Goal: Book appointment/travel/reservation

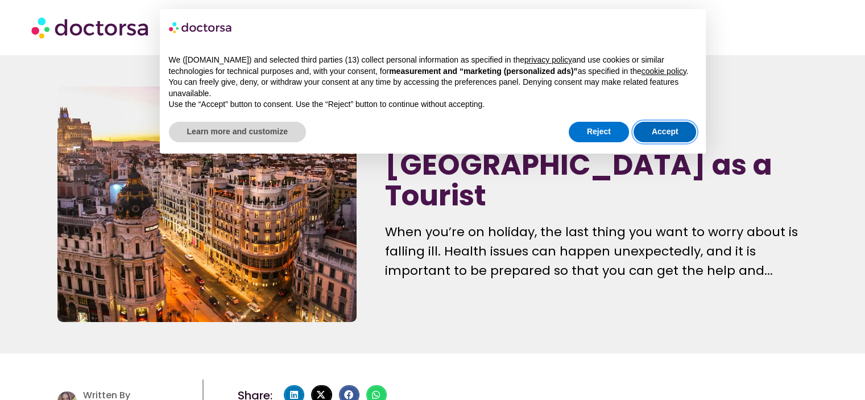
click at [665, 131] on button "Accept" at bounding box center [665, 132] width 63 height 20
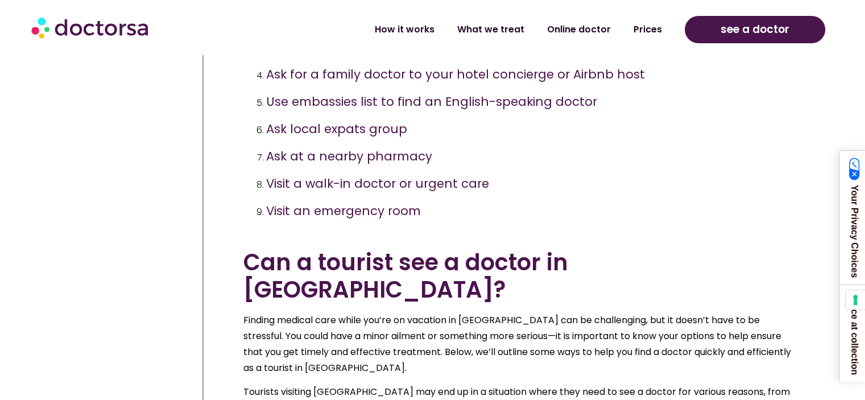
scroll to position [740, 0]
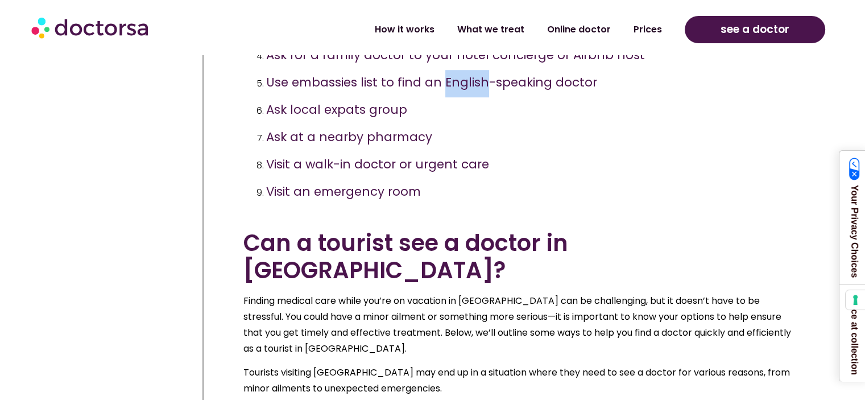
drag, startPoint x: 481, startPoint y: 111, endPoint x: 444, endPoint y: 110, distance: 36.4
click at [444, 90] on h3 "Use embassies list to find an English-speaking doctor" at bounding box center [431, 82] width 331 height 17
drag, startPoint x: 443, startPoint y: 112, endPoint x: 592, endPoint y: 110, distance: 149.1
click at [592, 97] on li "Use embassies list to find an English-speaking doctor" at bounding box center [531, 83] width 530 height 27
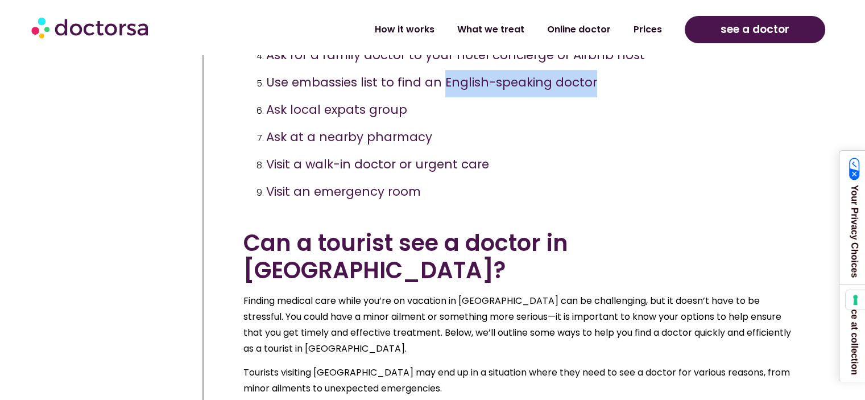
click at [592, 97] on li "Use embassies list to find an English-speaking doctor" at bounding box center [531, 83] width 530 height 27
drag, startPoint x: 589, startPoint y: 114, endPoint x: 444, endPoint y: 119, distance: 145.2
click at [444, 90] on h3 "Use embassies list to find an English-speaking doctor" at bounding box center [431, 82] width 331 height 17
drag, startPoint x: 442, startPoint y: 113, endPoint x: 591, endPoint y: 111, distance: 149.7
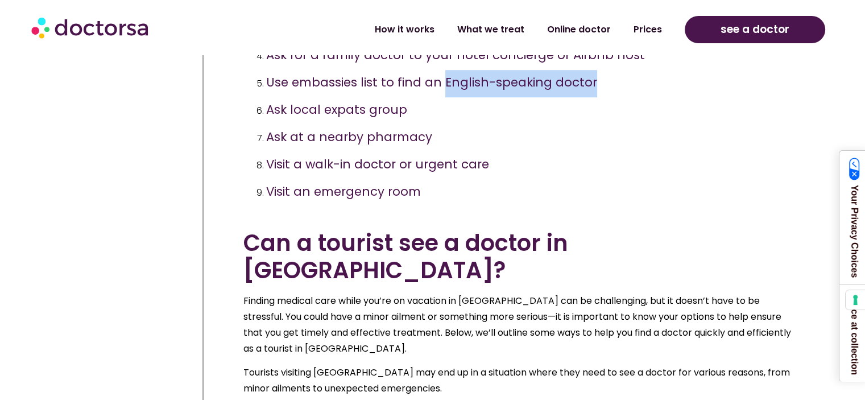
click at [591, 97] on li "Use embassies list to find an English-speaking doctor" at bounding box center [531, 83] width 530 height 27
drag, startPoint x: 589, startPoint y: 111, endPoint x: 443, endPoint y: 114, distance: 145.7
click at [443, 90] on h3 "Use embassies list to find an English-speaking doctor" at bounding box center [431, 82] width 331 height 17
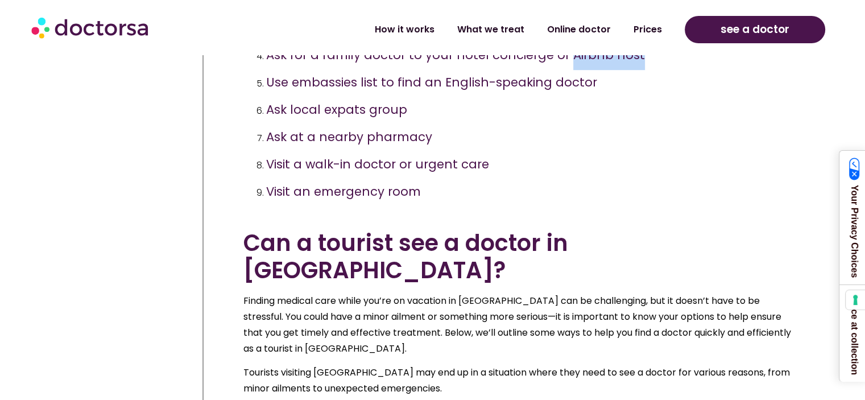
drag, startPoint x: 633, startPoint y: 85, endPoint x: 565, endPoint y: 84, distance: 68.3
click at [565, 70] on li "Ask for a family doctor to your hotel concierge or Airbnb host" at bounding box center [531, 56] width 530 height 27
click at [565, 63] on h3 "Ask for a family doctor to your hotel concierge or Airbnb host" at bounding box center [455, 55] width 379 height 17
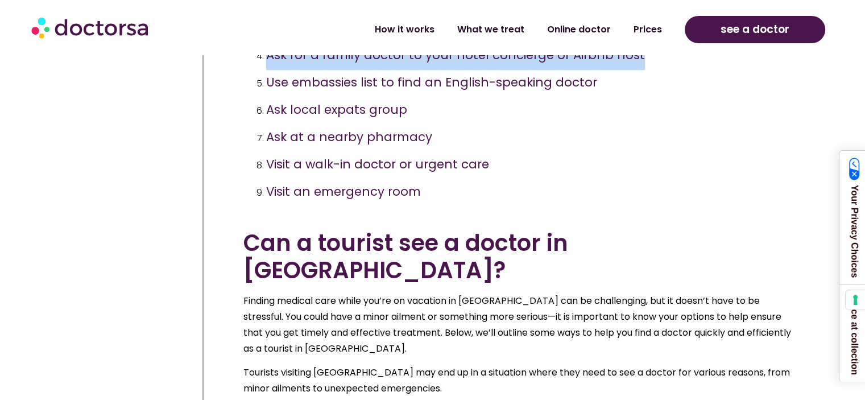
drag, startPoint x: 638, startPoint y: 84, endPoint x: 266, endPoint y: 85, distance: 372.7
click at [266, 70] on li "Ask for a family doctor to your hotel concierge or Airbnb host" at bounding box center [531, 56] width 530 height 27
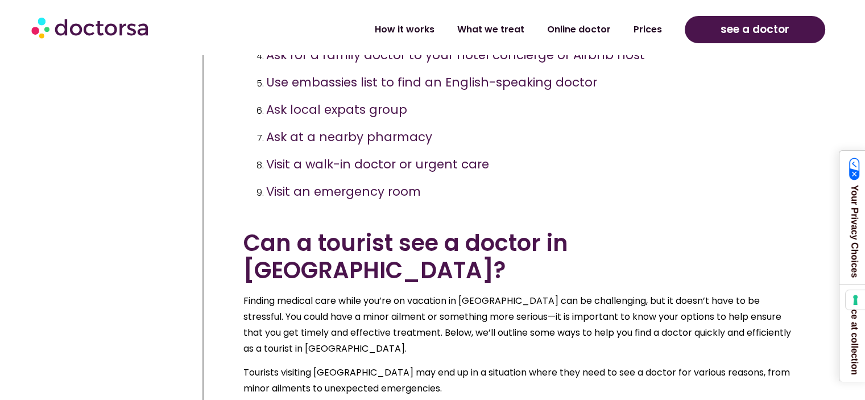
click at [266, 70] on li "Ask for a family doctor to your hotel concierge or Airbnb host" at bounding box center [531, 56] width 530 height 27
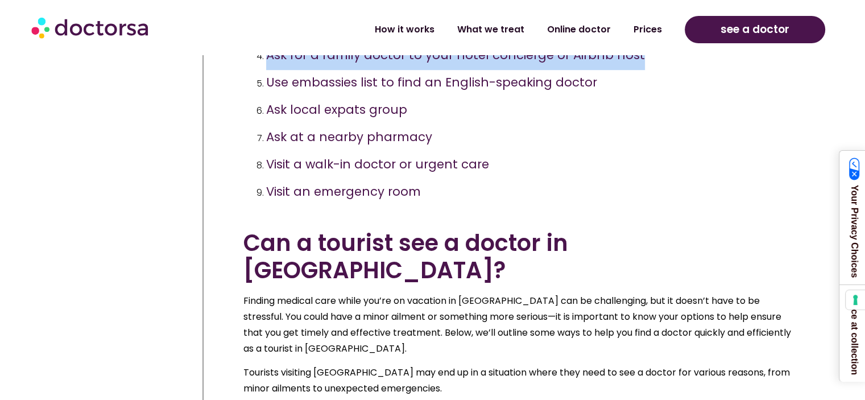
drag, startPoint x: 266, startPoint y: 85, endPoint x: 637, endPoint y: 88, distance: 370.4
click at [637, 70] on li "Ask for a family doctor to your hotel concierge or Airbnb host" at bounding box center [531, 56] width 530 height 27
drag, startPoint x: 268, startPoint y: 85, endPoint x: 635, endPoint y: 85, distance: 367.0
click at [635, 70] on li "Ask for a family doctor to your hotel concierge or Airbnb host" at bounding box center [531, 56] width 530 height 27
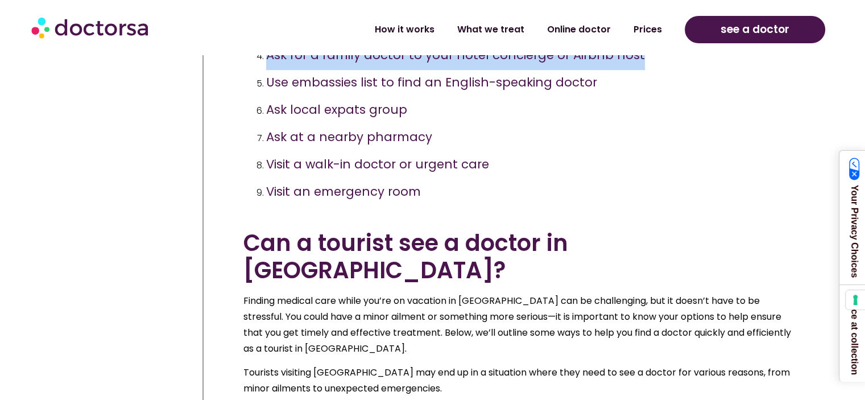
click at [635, 70] on li "Ask for a family doctor to your hotel concierge or Airbnb host" at bounding box center [531, 56] width 530 height 27
drag, startPoint x: 635, startPoint y: 85, endPoint x: 275, endPoint y: 84, distance: 360.2
click at [275, 70] on li "Ask for a family doctor to your hotel concierge or Airbnb host" at bounding box center [531, 56] width 530 height 27
click at [275, 63] on h3 "Ask for a family doctor to your hotel concierge or Airbnb host" at bounding box center [455, 55] width 379 height 17
drag, startPoint x: 267, startPoint y: 84, endPoint x: 648, endPoint y: 79, distance: 380.7
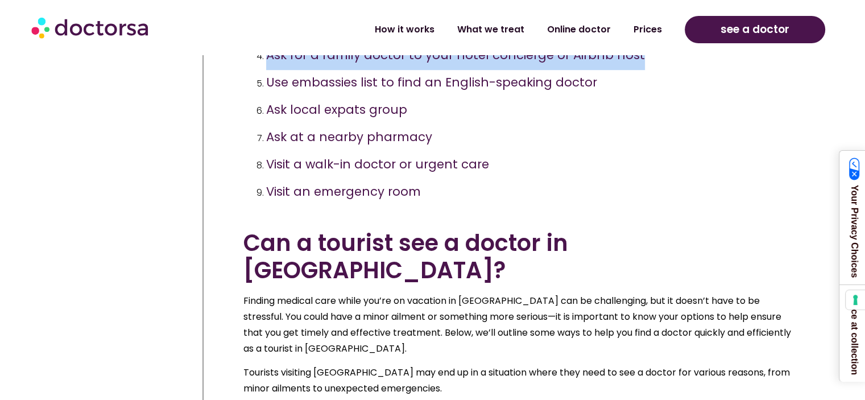
click at [648, 70] on li "Ask for a family doctor to your hotel concierge or Airbnb host" at bounding box center [531, 56] width 530 height 27
drag, startPoint x: 640, startPoint y: 86, endPoint x: 265, endPoint y: 89, distance: 375.0
click at [266, 70] on li "Ask for a family doctor to your hotel concierge or Airbnb host" at bounding box center [531, 56] width 530 height 27
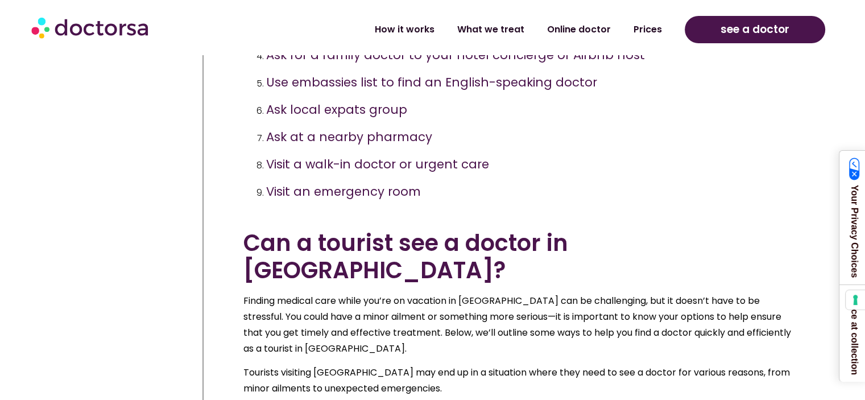
click at [266, 70] on li "Ask for a family doctor to your hotel concierge or Airbnb host" at bounding box center [531, 56] width 530 height 27
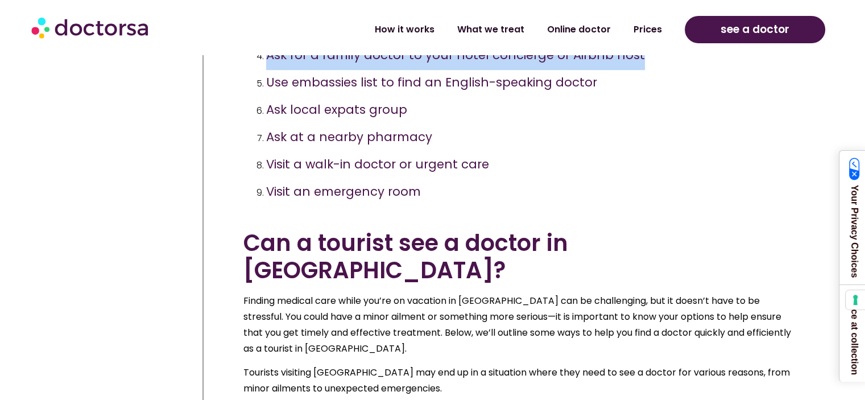
drag, startPoint x: 267, startPoint y: 84, endPoint x: 647, endPoint y: 84, distance: 380.1
click at [647, 70] on li "Ask for a family doctor to your hotel concierge or Airbnb host" at bounding box center [531, 56] width 530 height 27
drag, startPoint x: 564, startPoint y: 86, endPoint x: 267, endPoint y: 94, distance: 297.1
click at [267, 70] on li "Ask for a family doctor to your hotel concierge or Airbnb host" at bounding box center [531, 56] width 530 height 27
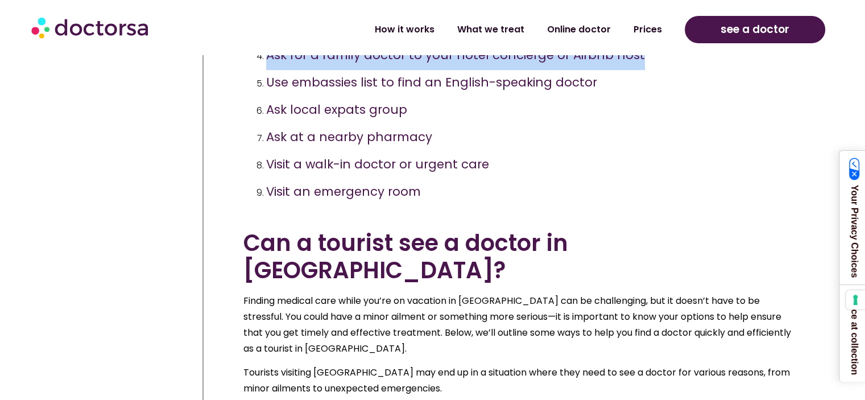
click at [267, 70] on li "Ask for a family doctor to your hotel concierge or Airbnb host" at bounding box center [531, 56] width 530 height 27
drag, startPoint x: 267, startPoint y: 86, endPoint x: 642, endPoint y: 75, distance: 375.1
click at [642, 70] on li "Ask for a family doctor to your hotel concierge or Airbnb host" at bounding box center [531, 56] width 530 height 27
drag, startPoint x: 640, startPoint y: 81, endPoint x: 262, endPoint y: 90, distance: 378.5
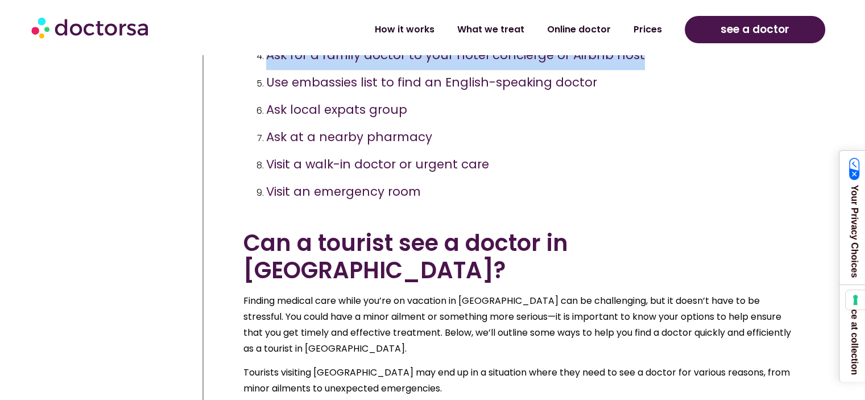
click at [266, 70] on li "Ask for a family doctor to your hotel concierge or Airbnb host" at bounding box center [531, 56] width 530 height 27
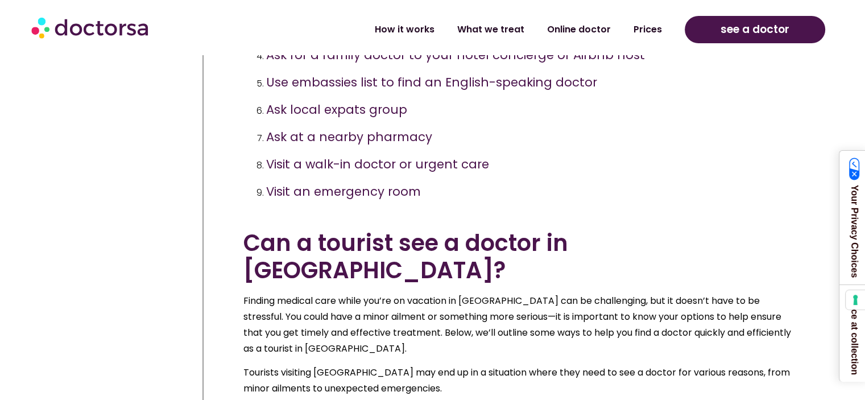
click at [266, 70] on li "Ask for a family doctor to your hotel concierge or Airbnb host" at bounding box center [531, 56] width 530 height 27
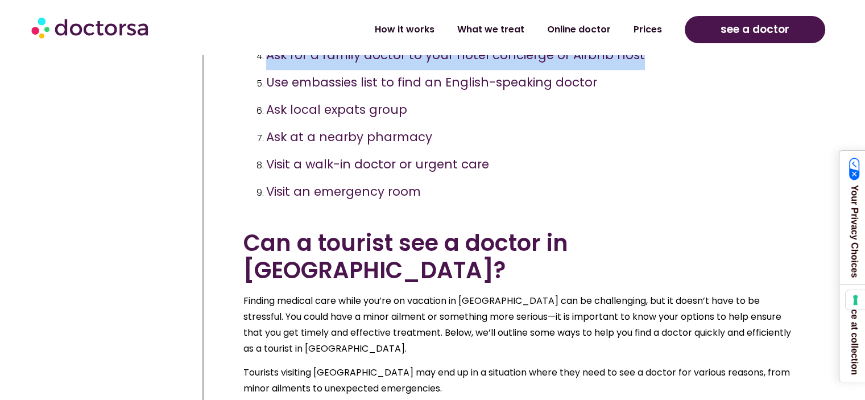
drag, startPoint x: 268, startPoint y: 81, endPoint x: 681, endPoint y: 81, distance: 413.1
click at [681, 70] on li "Ask for a family doctor to your hotel concierge or Airbnb host" at bounding box center [531, 56] width 530 height 27
drag, startPoint x: 640, startPoint y: 84, endPoint x: 256, endPoint y: 85, distance: 383.5
click at [266, 70] on li "Ask for a family doctor to your hotel concierge or Airbnb host" at bounding box center [531, 56] width 530 height 27
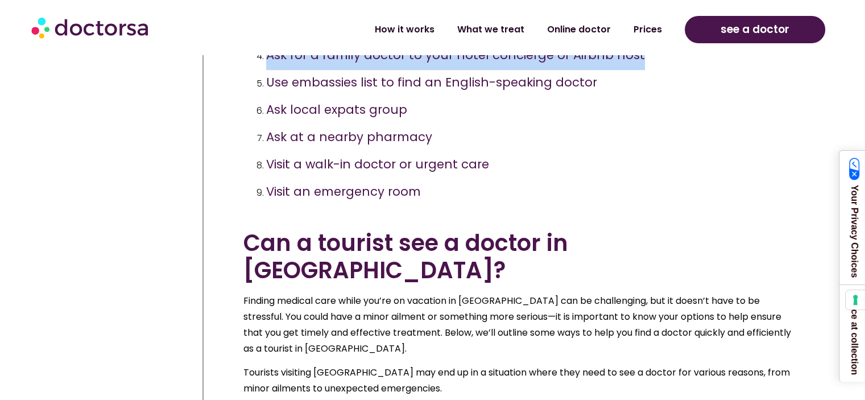
click at [278, 63] on h3 "Ask for a family doctor to your hotel concierge or Airbnb host" at bounding box center [455, 55] width 379 height 17
drag, startPoint x: 263, startPoint y: 86, endPoint x: 632, endPoint y: 88, distance: 368.1
click at [632, 70] on li "Ask for a family doctor to your hotel concierge or Airbnb host" at bounding box center [531, 56] width 530 height 27
click at [632, 63] on h3 "Ask for a family doctor to your hotel concierge or Airbnb host" at bounding box center [455, 55] width 379 height 17
drag, startPoint x: 642, startPoint y: 84, endPoint x: 264, endPoint y: 96, distance: 378.0
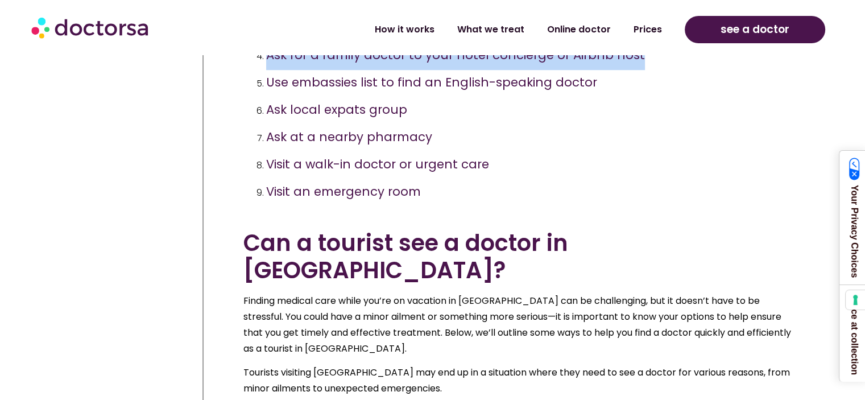
click at [266, 70] on li "Ask for a family doctor to your hotel concierge or Airbnb host" at bounding box center [531, 56] width 530 height 27
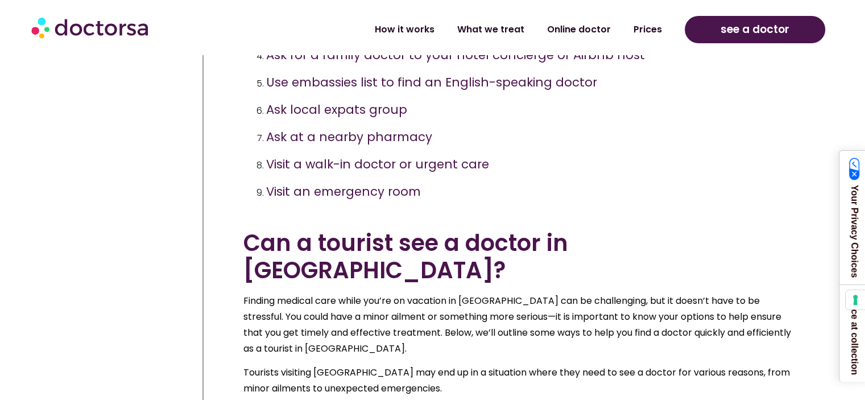
click at [266, 70] on li "Ask for a family doctor to your hotel concierge or Airbnb host" at bounding box center [531, 56] width 530 height 27
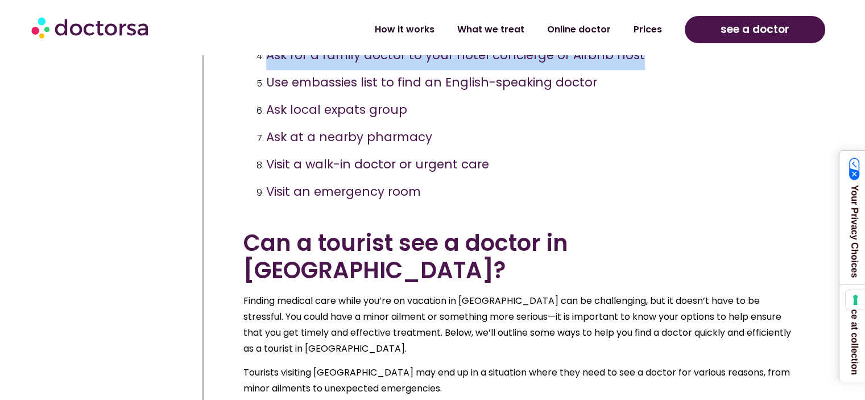
drag, startPoint x: 266, startPoint y: 85, endPoint x: 670, endPoint y: 79, distance: 403.5
click at [670, 70] on li "Ask for a family doctor to your hotel concierge or Airbnb host" at bounding box center [531, 56] width 530 height 27
click at [669, 70] on li "Ask for a family doctor to your hotel concierge or Airbnb host" at bounding box center [531, 56] width 530 height 27
drag, startPoint x: 637, startPoint y: 81, endPoint x: 269, endPoint y: 90, distance: 368.8
click at [269, 70] on li "Ask for a family doctor to your hotel concierge or Airbnb host" at bounding box center [531, 56] width 530 height 27
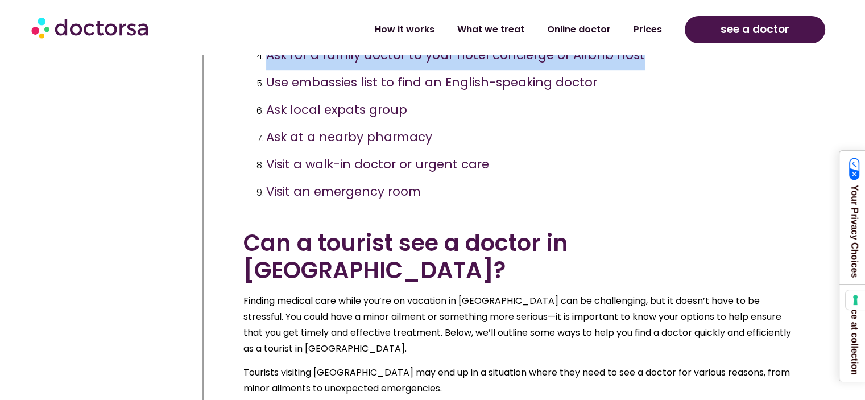
click at [269, 63] on h3 "Ask for a family doctor to your hotel concierge or Airbnb host" at bounding box center [455, 55] width 379 height 17
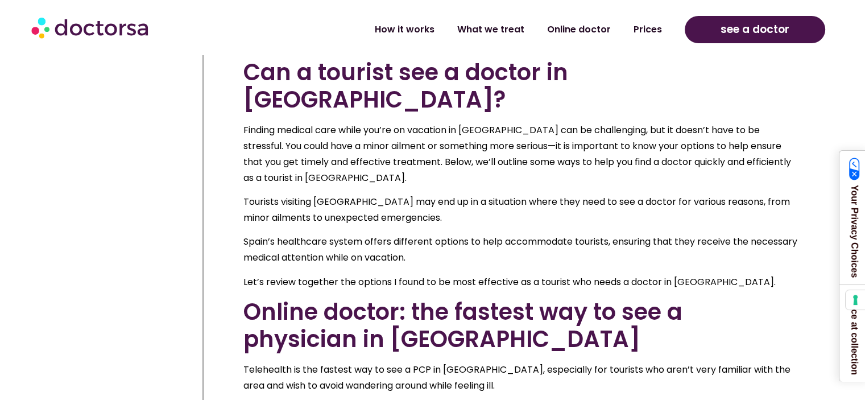
scroll to position [967, 0]
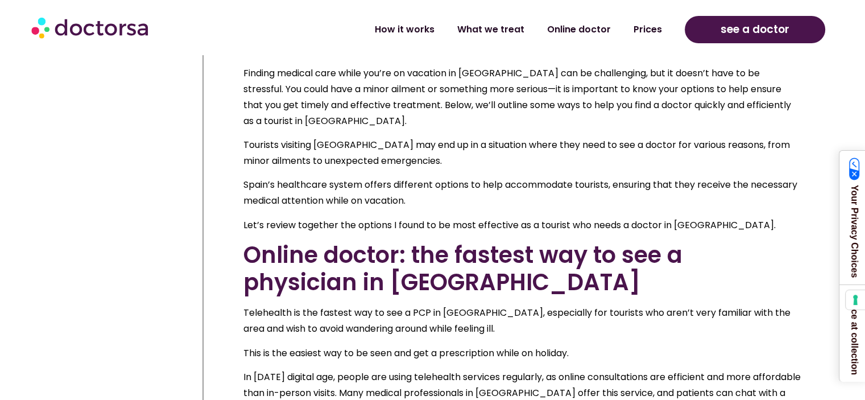
click at [537, 151] on span "Tourists visiting Spain may end up in a situation where they need to see a doct…" at bounding box center [517, 152] width 547 height 29
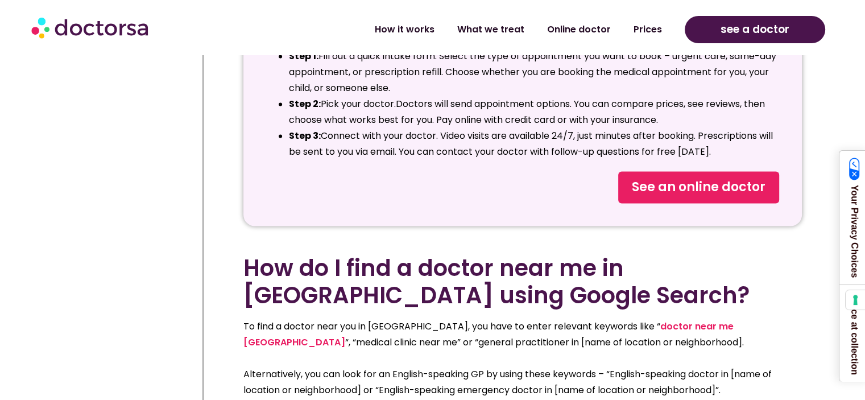
scroll to position [1821, 0]
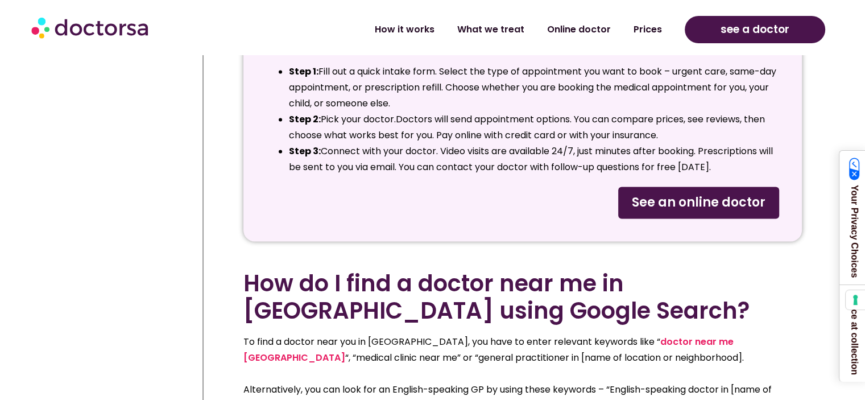
click at [669, 212] on span "See an online doctor" at bounding box center [699, 202] width 134 height 18
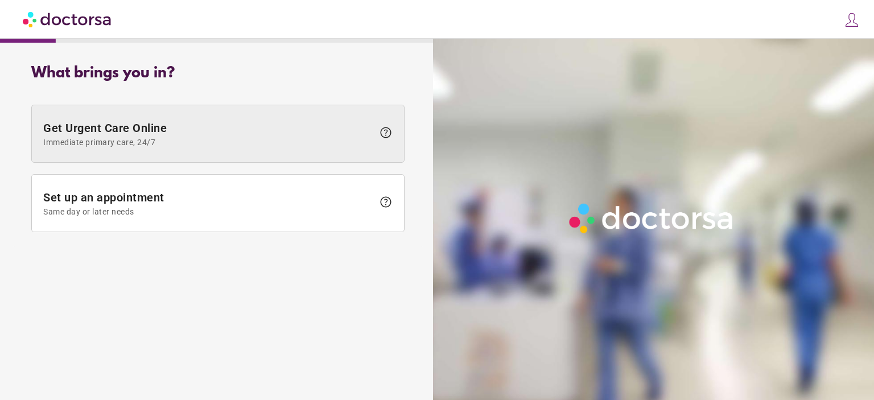
click at [298, 147] on span "Get Urgent Care Online Immediate primary care, 24/7" at bounding box center [208, 134] width 330 height 26
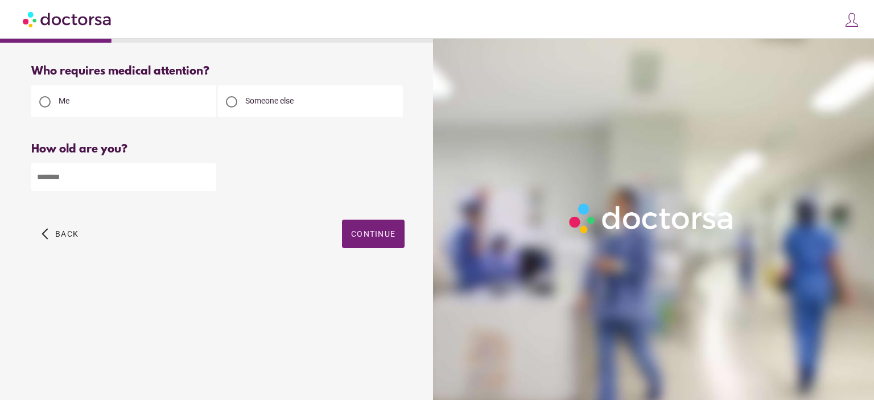
click at [232, 105] on div at bounding box center [231, 101] width 11 height 11
click at [131, 191] on input "number" at bounding box center [123, 177] width 185 height 28
type input "**"
click at [371, 238] on span "Continue" at bounding box center [373, 233] width 44 height 9
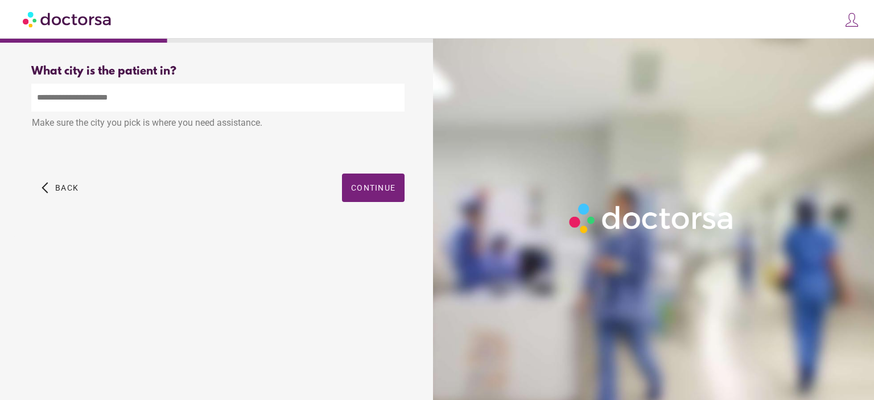
click at [242, 112] on input "text" at bounding box center [217, 98] width 373 height 28
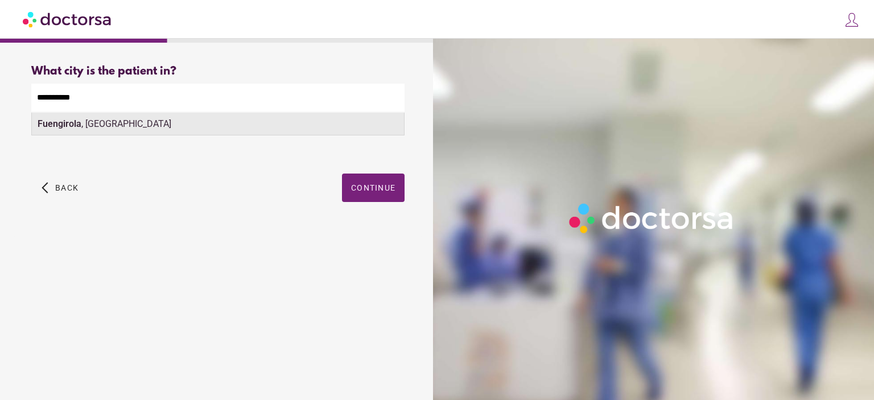
click at [138, 135] on div "Fuengirola , Spain" at bounding box center [218, 124] width 372 height 23
type input "**********"
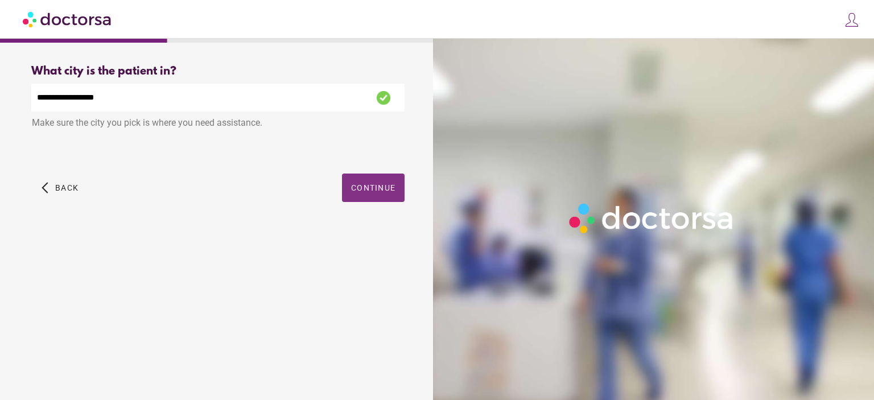
click at [351, 192] on span "Continue" at bounding box center [373, 187] width 44 height 9
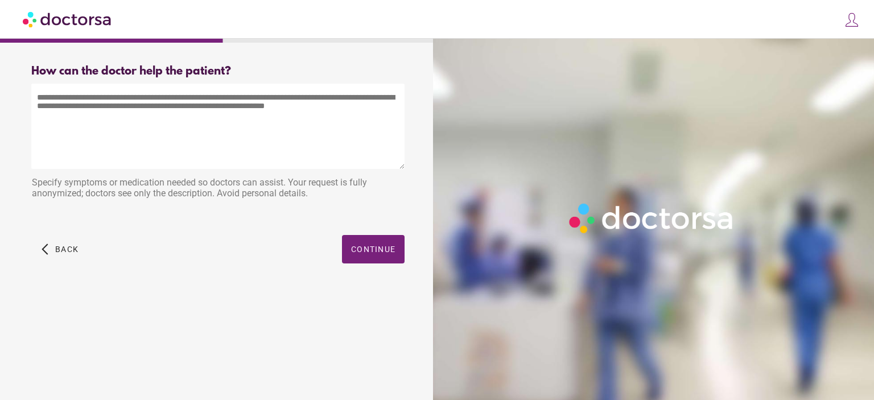
click at [151, 109] on textarea at bounding box center [217, 126] width 373 height 85
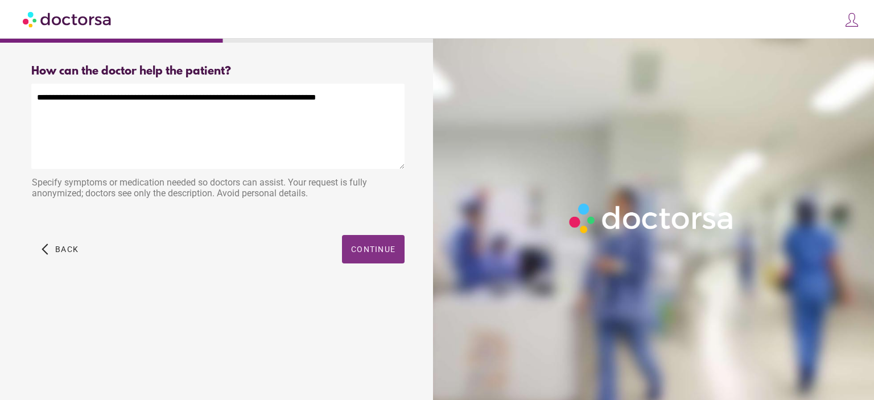
type textarea "**********"
click at [351, 254] on span "Continue" at bounding box center [373, 249] width 44 height 9
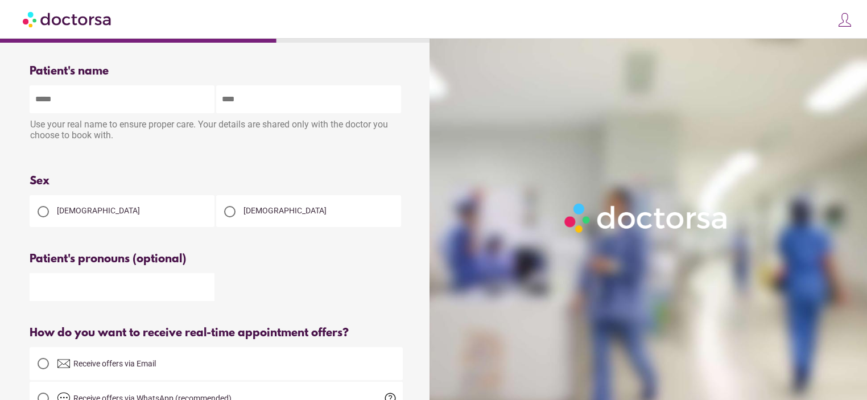
click at [59, 23] on img at bounding box center [68, 19] width 90 height 26
